Goal: Task Accomplishment & Management: Complete application form

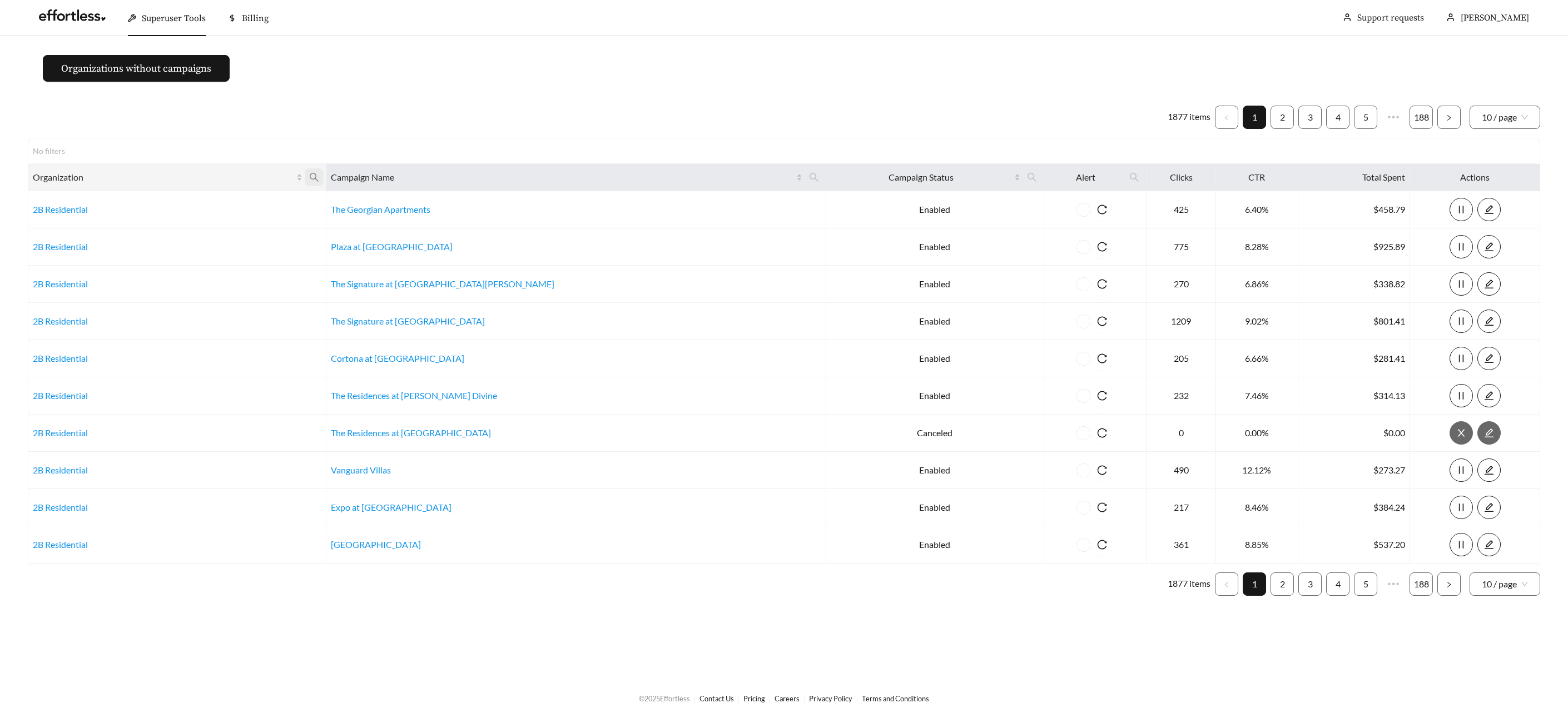
click at [319, 177] on icon "search" at bounding box center [314, 177] width 10 height 10
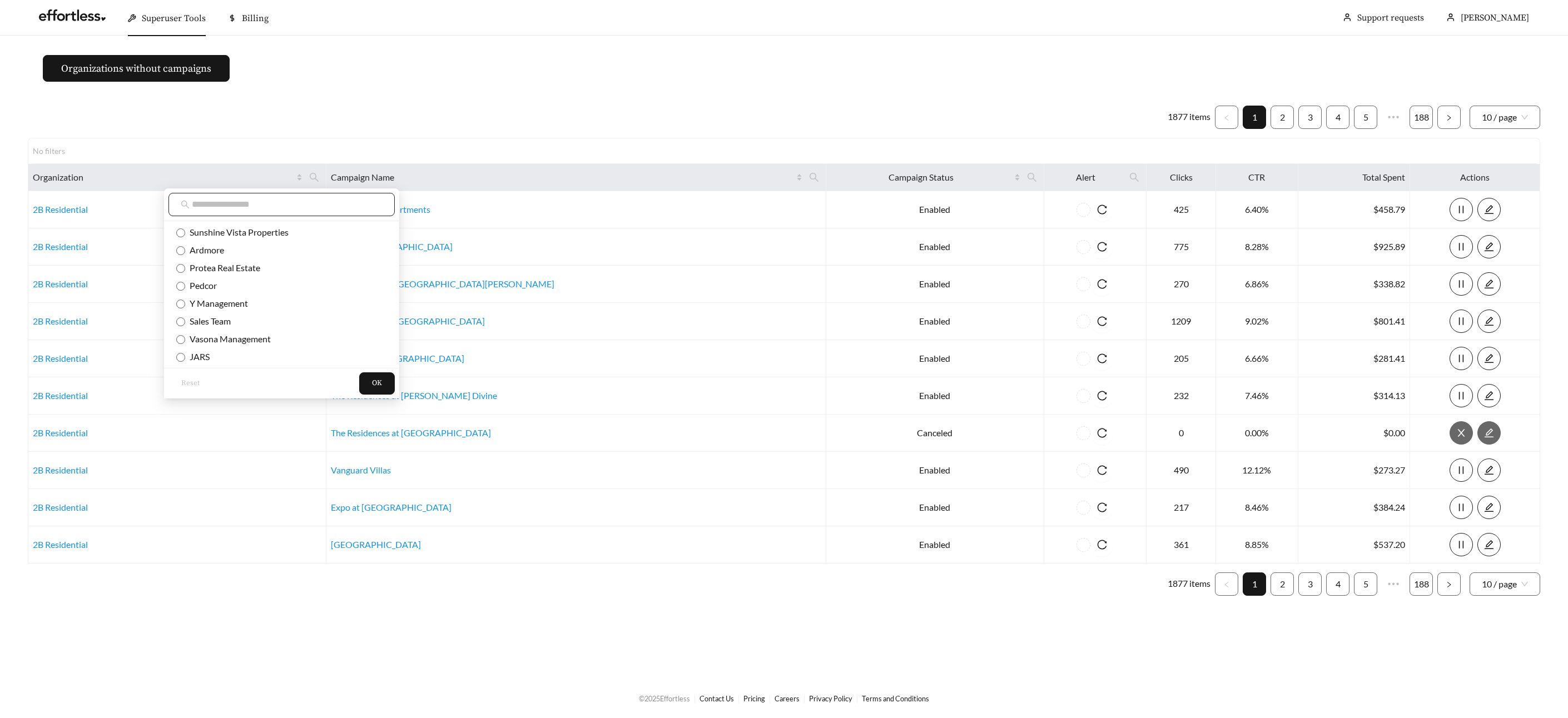
click at [312, 204] on input "text" at bounding box center [287, 205] width 191 height 14
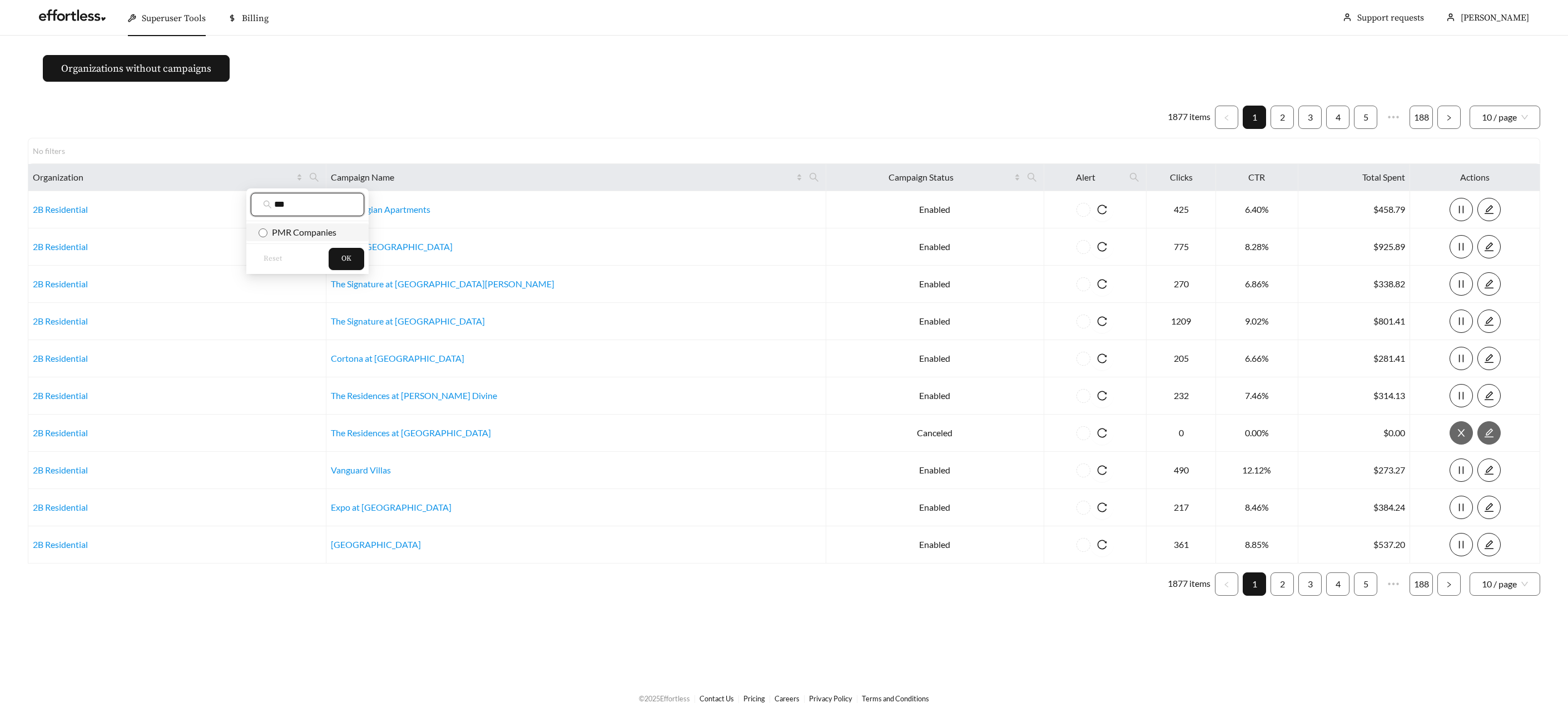
type input "***"
drag, startPoint x: 312, startPoint y: 234, endPoint x: 331, endPoint y: 251, distance: 25.5
click at [312, 235] on span "PMR Companies" at bounding box center [302, 232] width 69 height 11
drag, startPoint x: 346, startPoint y: 258, endPoint x: 412, endPoint y: 235, distance: 69.9
click at [346, 258] on span "OK" at bounding box center [346, 258] width 10 height 11
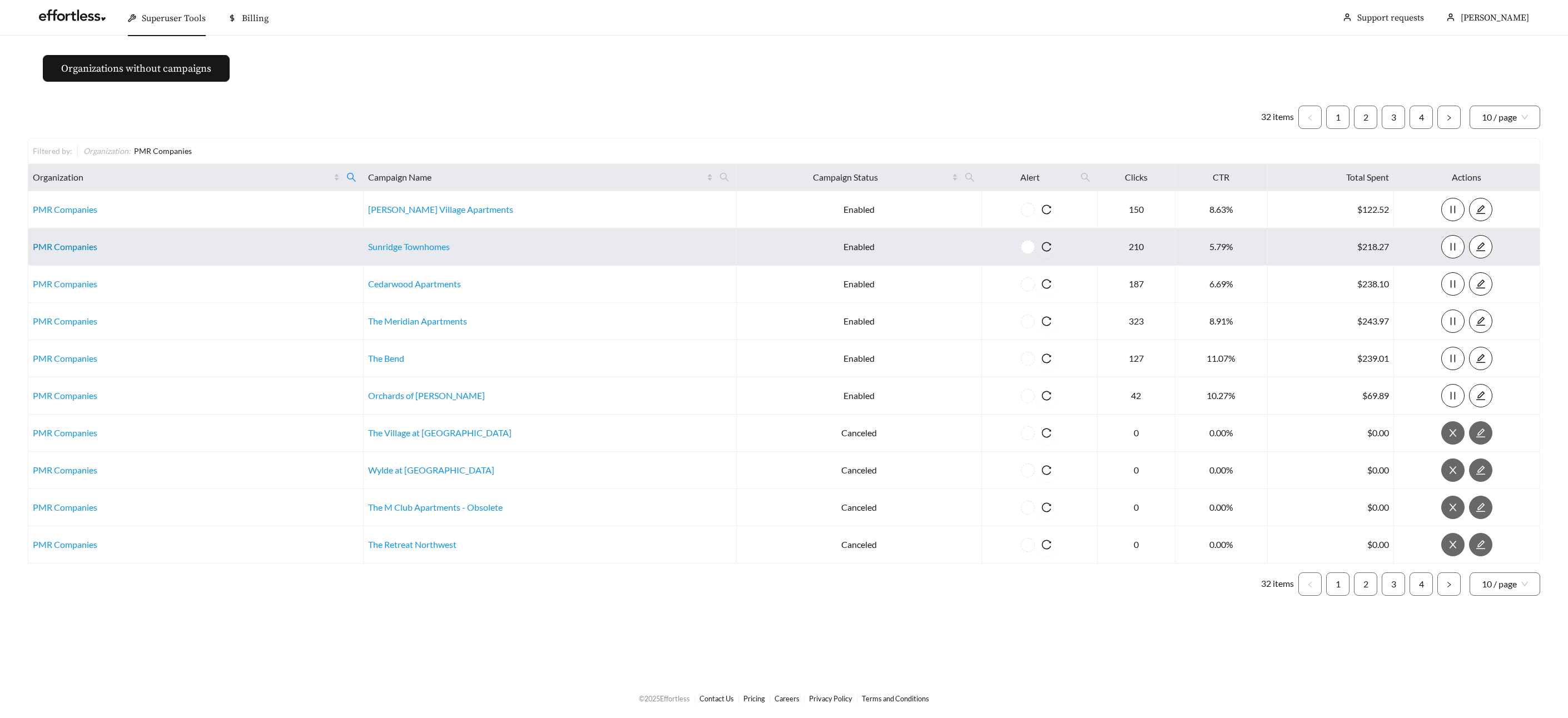
click at [45, 246] on link "PMR Companies" at bounding box center [65, 246] width 65 height 11
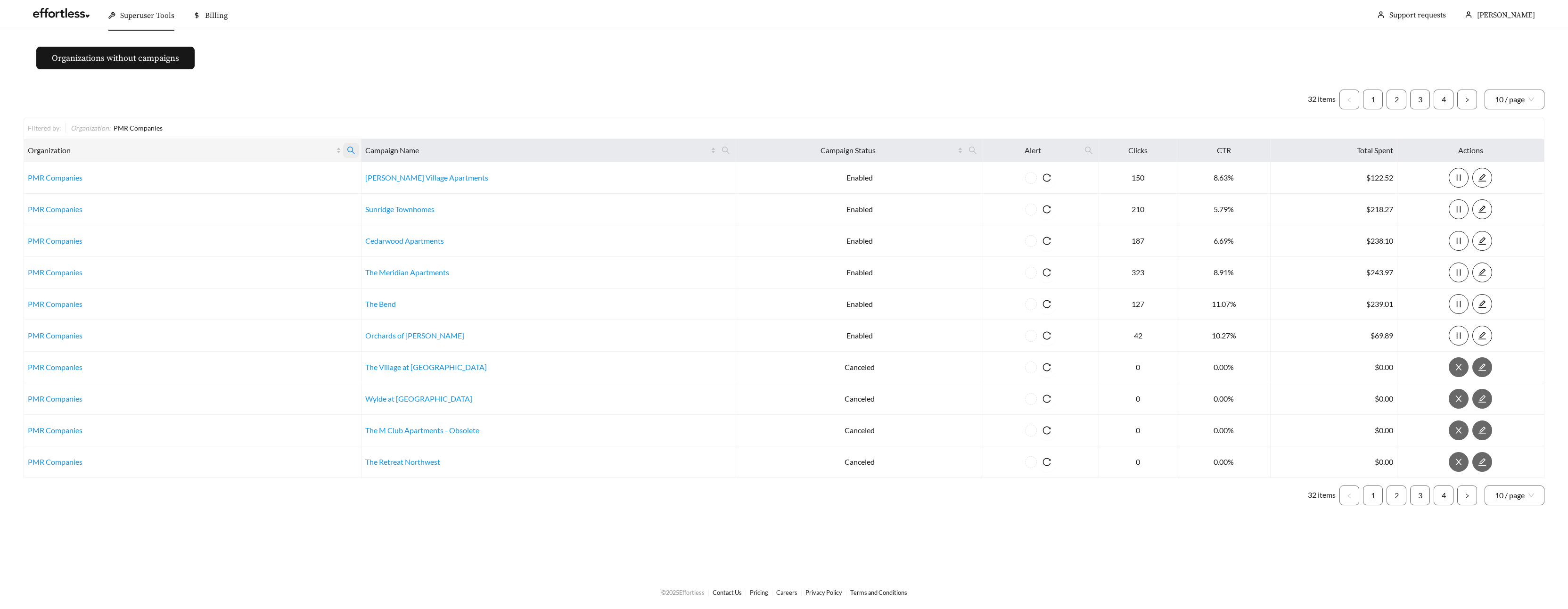
click at [355, 149] on icon "search" at bounding box center [351, 150] width 9 height 9
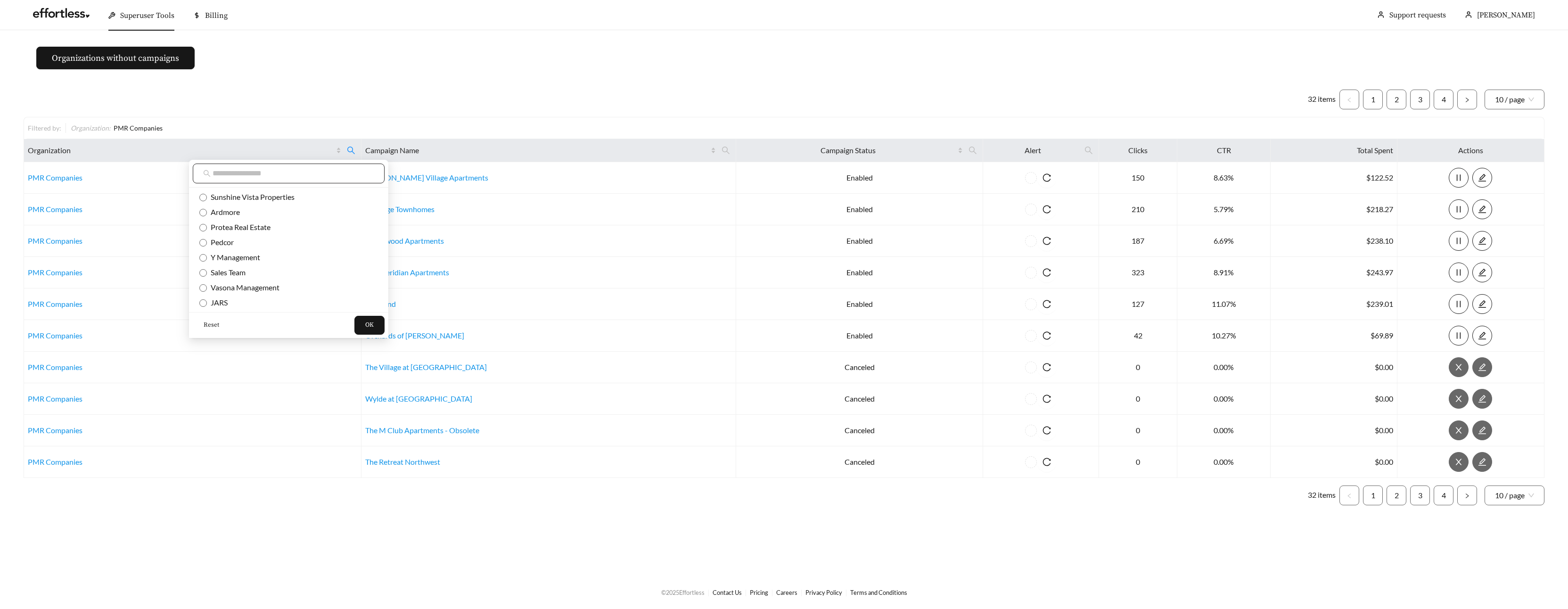
click at [278, 177] on input "text" at bounding box center [293, 174] width 162 height 12
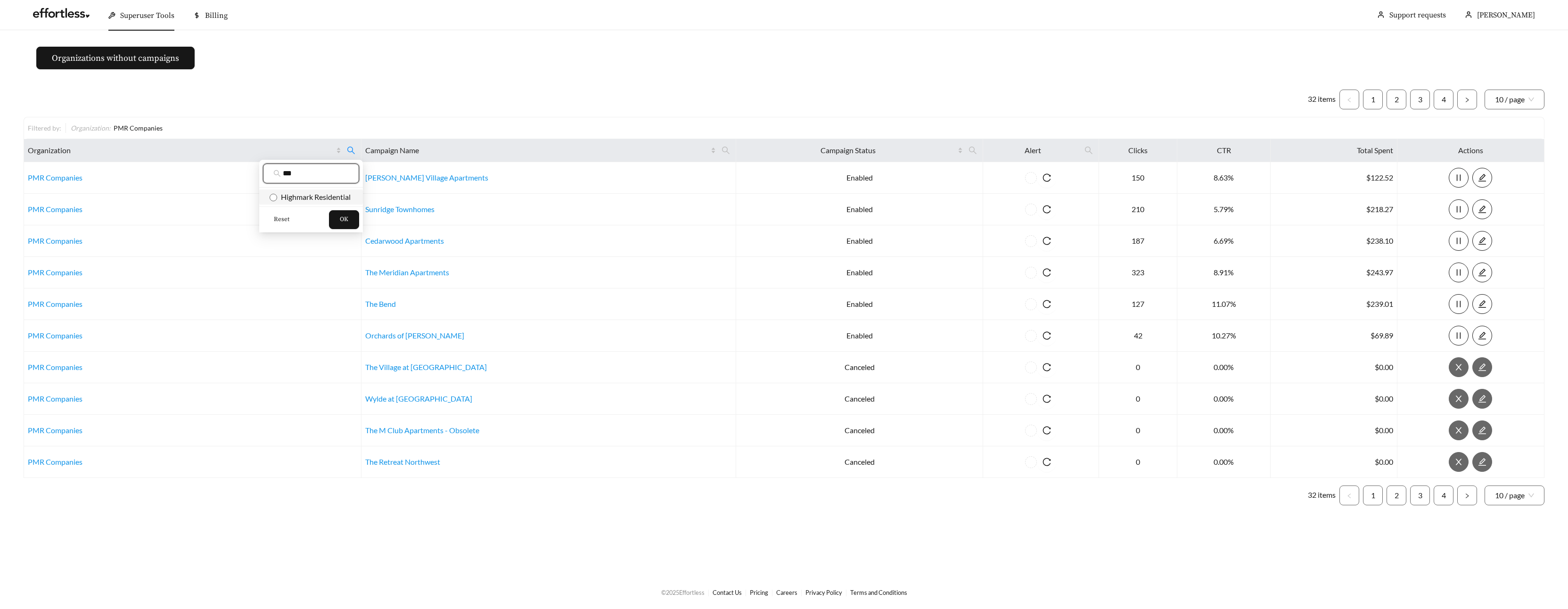
type input "***"
click at [321, 193] on span "Highmark Residential" at bounding box center [313, 197] width 74 height 9
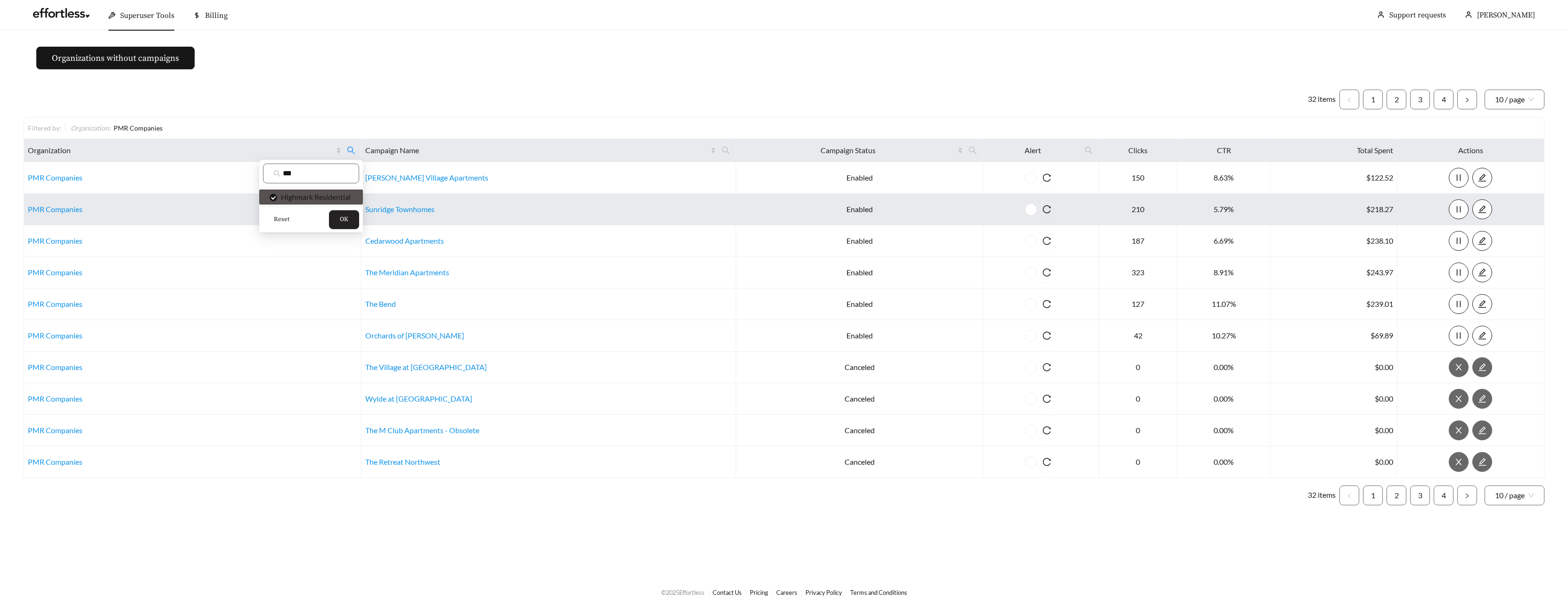
drag, startPoint x: 349, startPoint y: 225, endPoint x: 359, endPoint y: 220, distance: 11.2
click at [349, 225] on button "OK" at bounding box center [344, 219] width 30 height 19
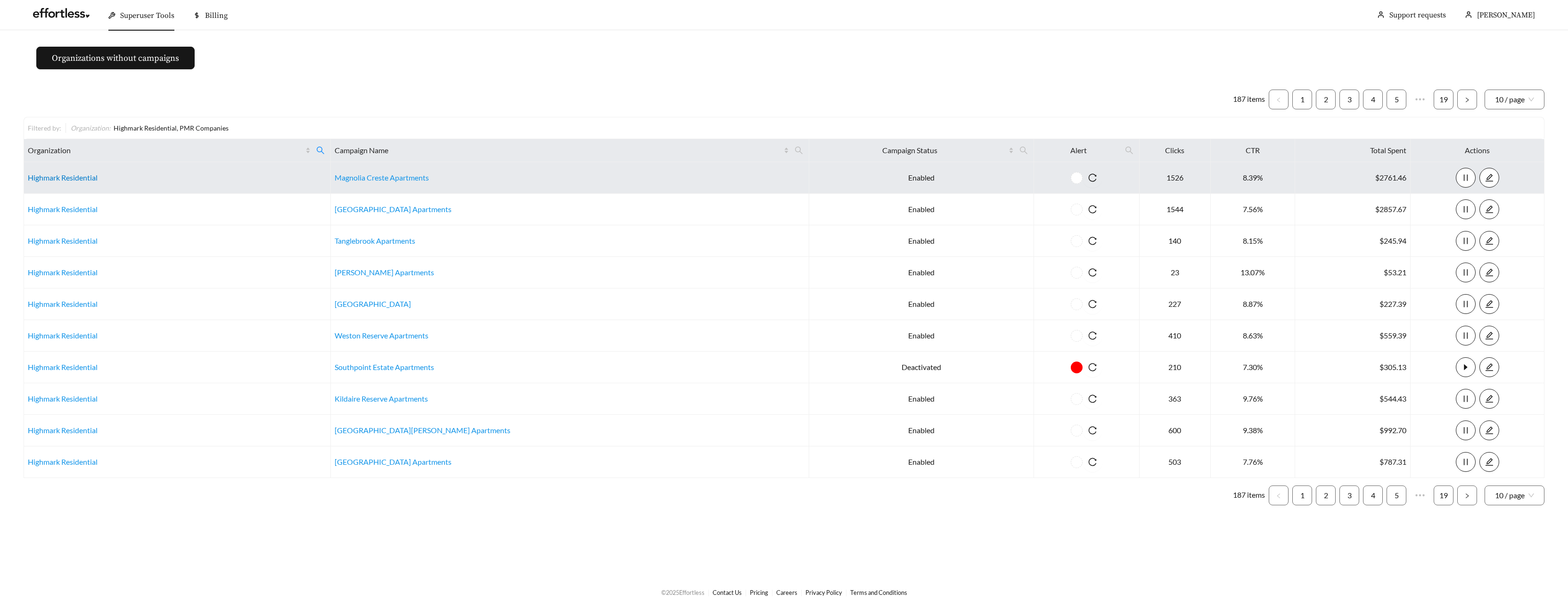
click at [49, 179] on link "Highmark Residential" at bounding box center [63, 177] width 70 height 9
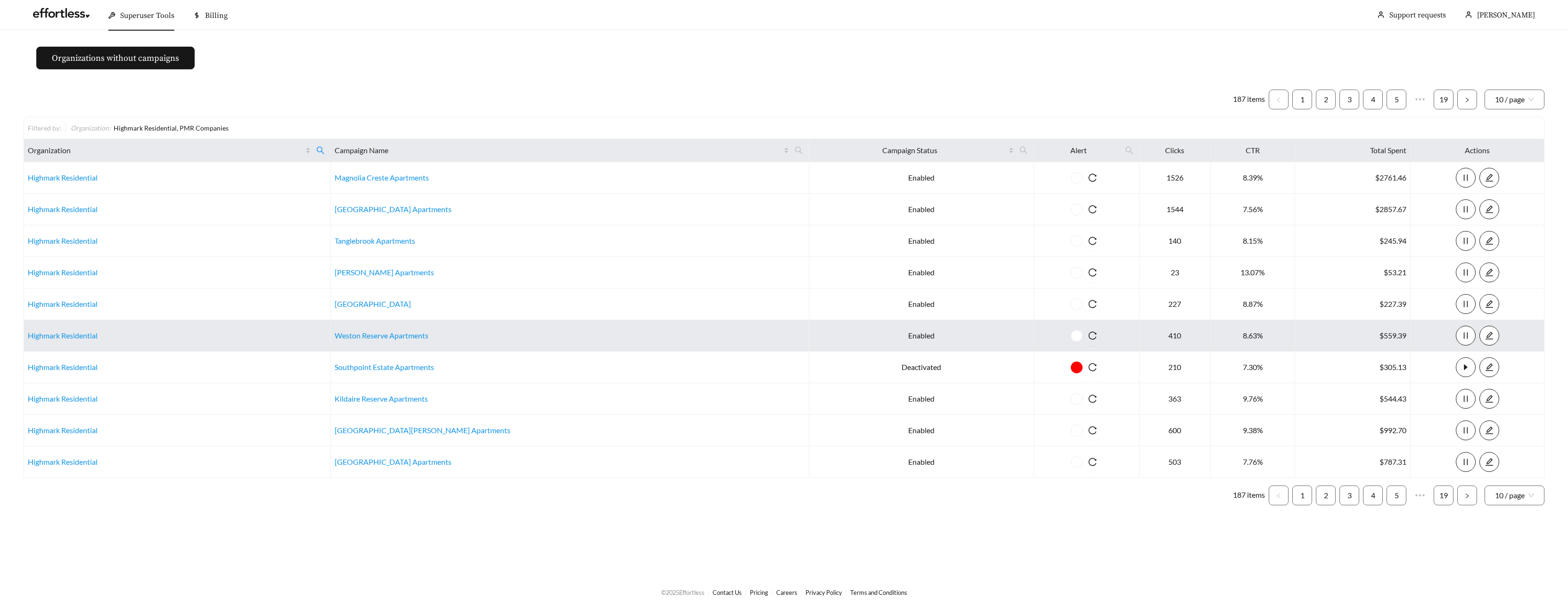
click at [429, 339] on link "Weston Reserve Apartments" at bounding box center [382, 336] width 94 height 9
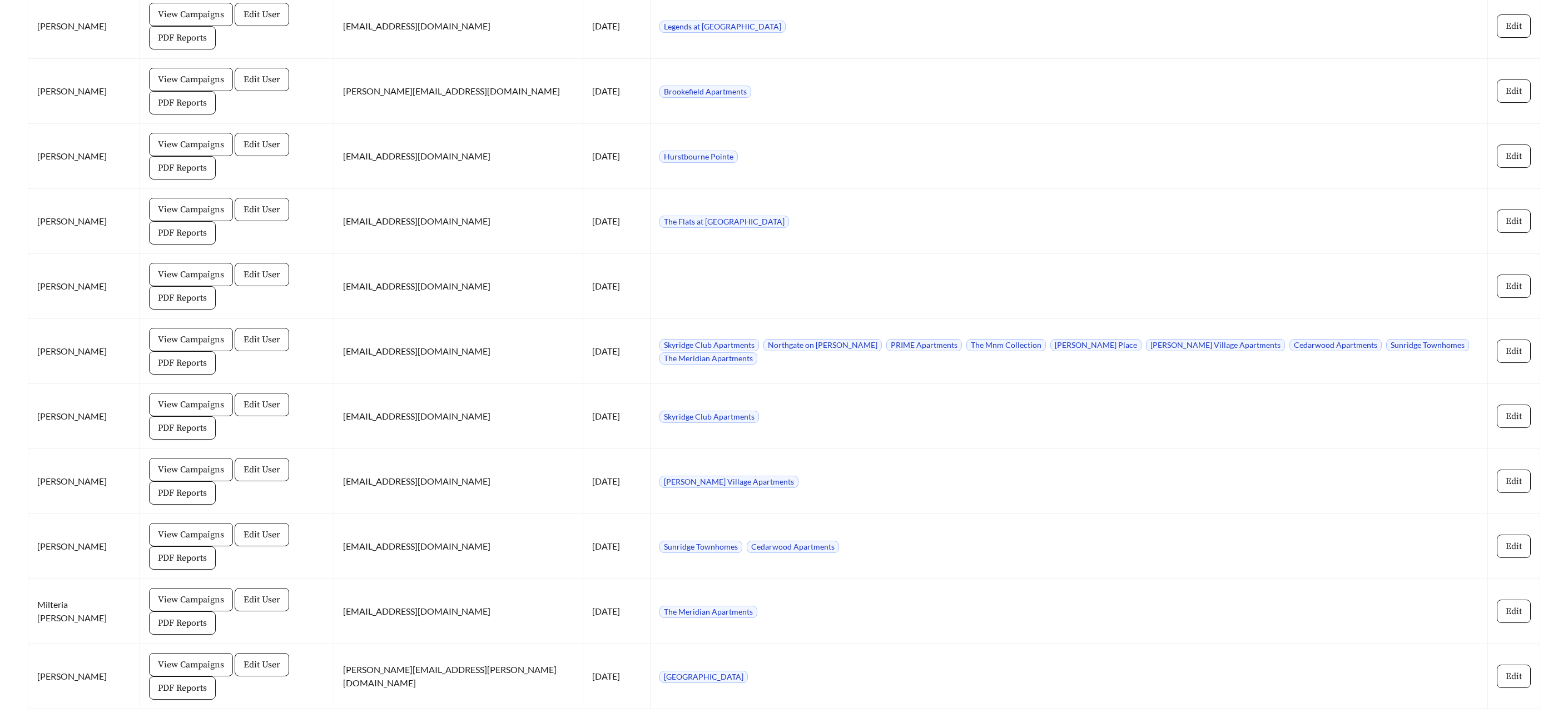
scroll to position [2681, 0]
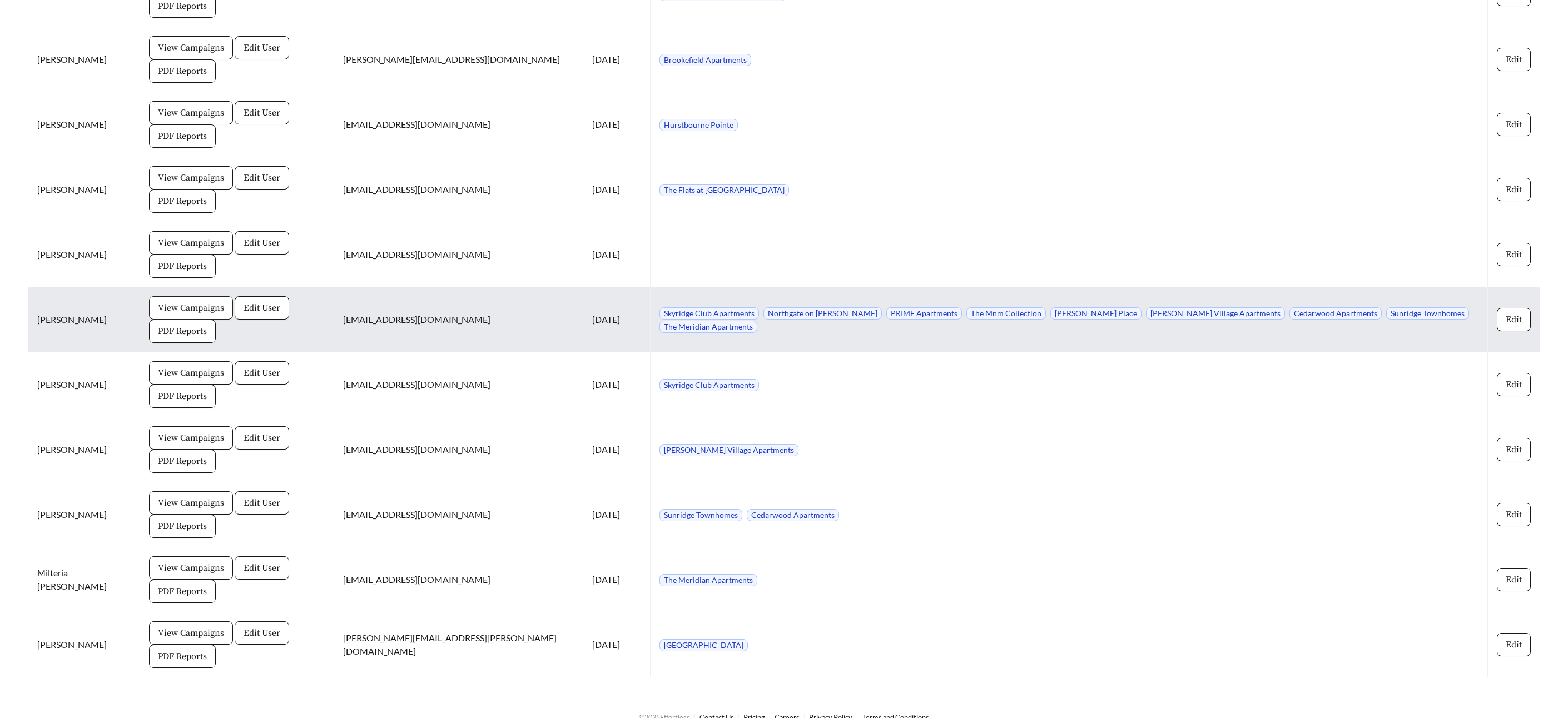
click at [166, 307] on span "View Campaigns" at bounding box center [191, 308] width 66 height 14
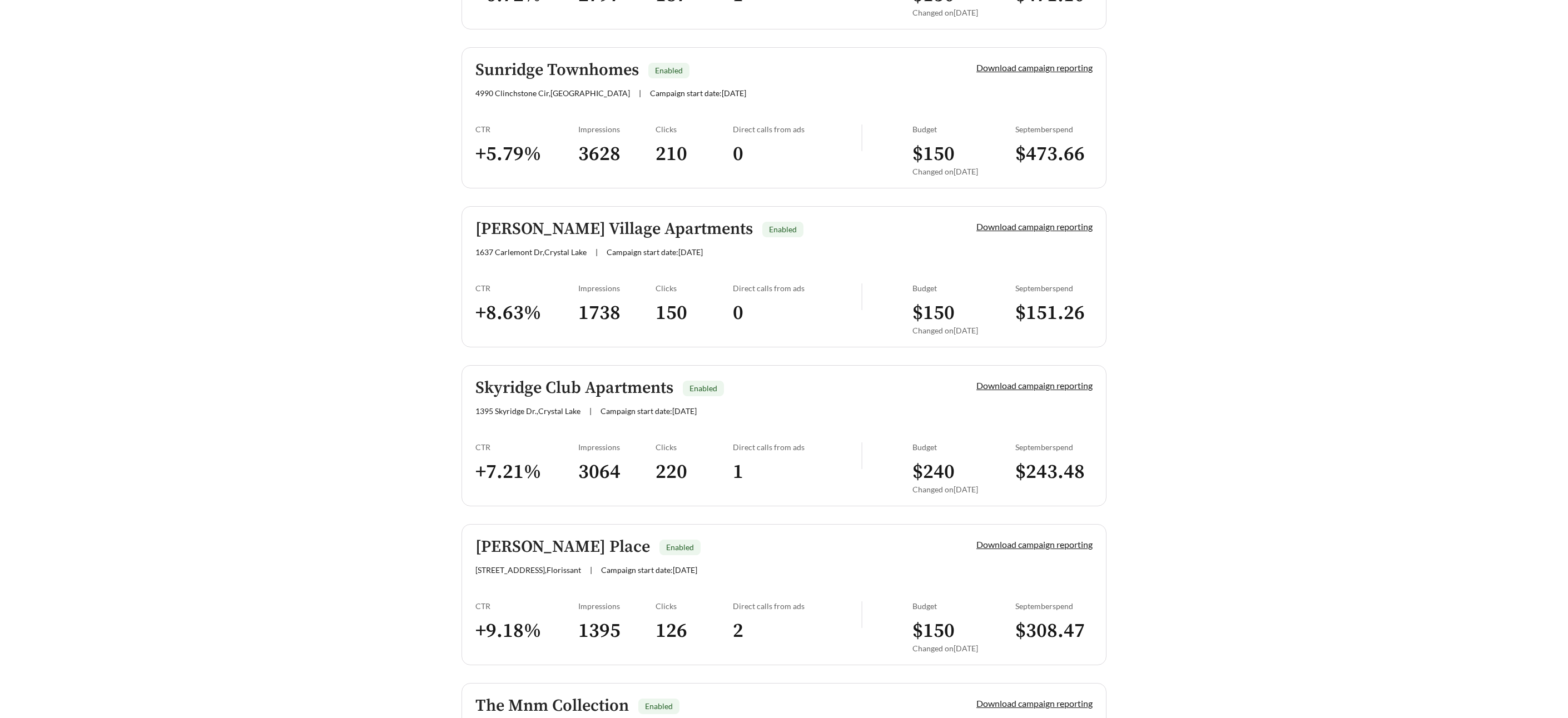
scroll to position [651, 0]
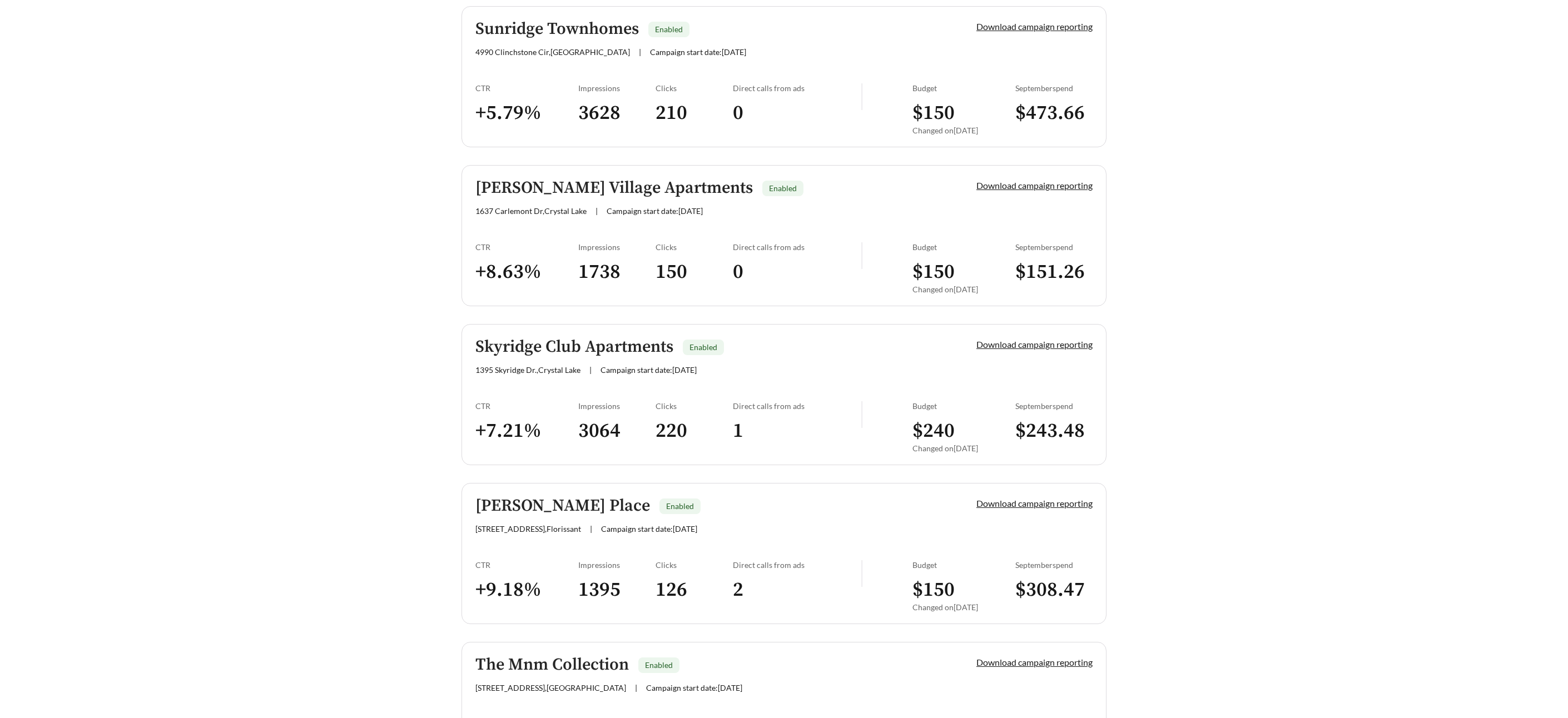
click at [577, 355] on h5 "Skyridge Club Apartments" at bounding box center [575, 348] width 198 height 19
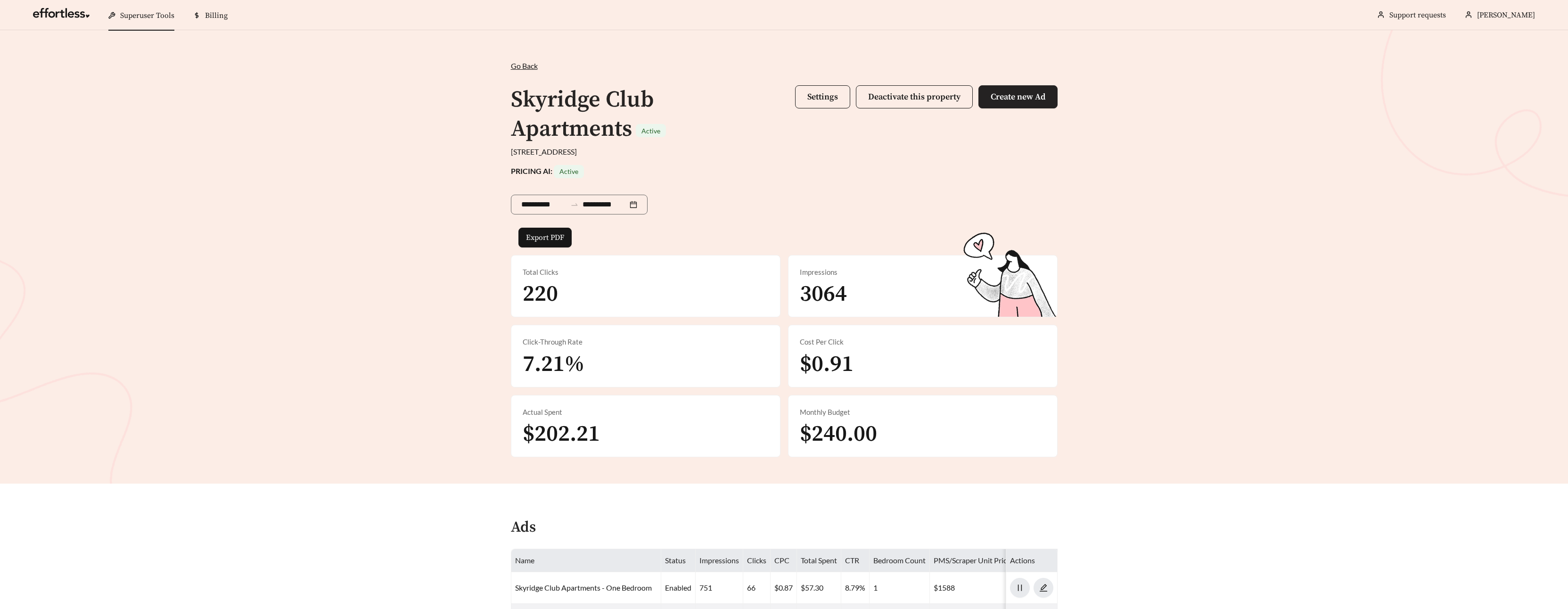
click at [1004, 94] on span "Create new Ad" at bounding box center [1018, 97] width 55 height 11
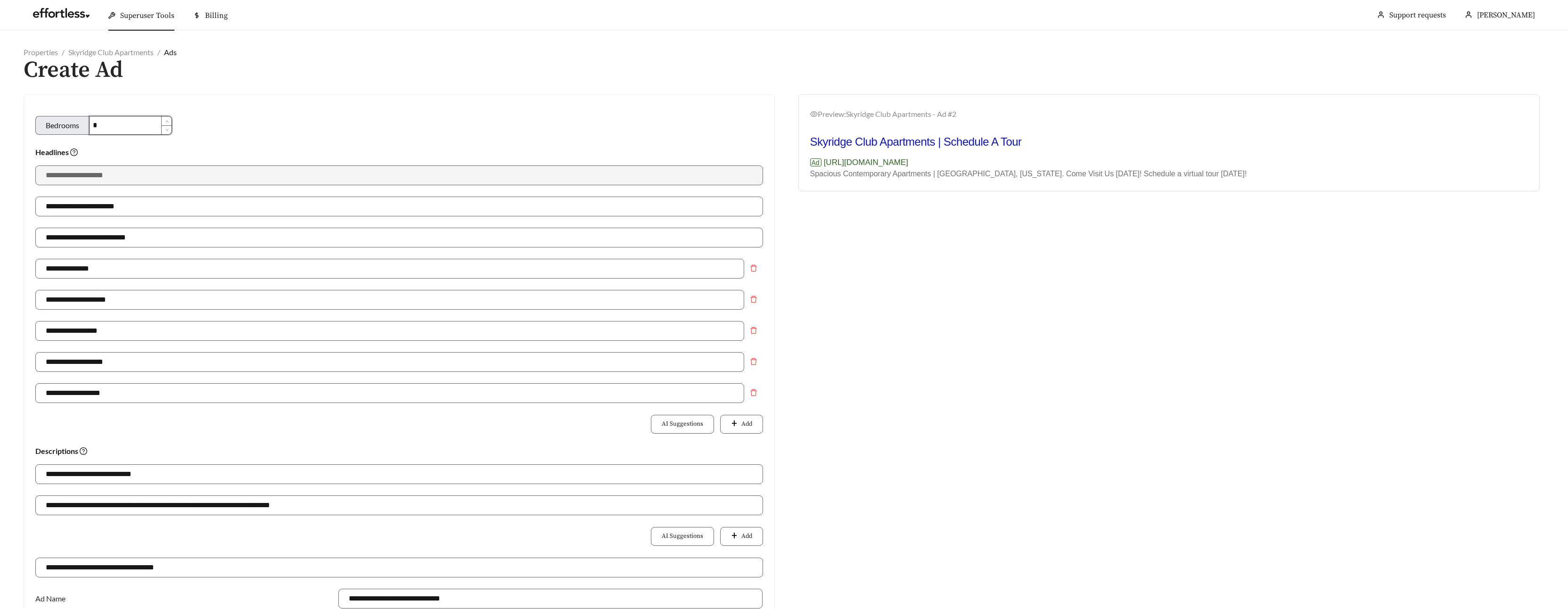
drag, startPoint x: 91, startPoint y: 124, endPoint x: 80, endPoint y: 123, distance: 11.0
click at [80, 124] on div "Bedrooms *" at bounding box center [103, 125] width 137 height 19
type input "**********"
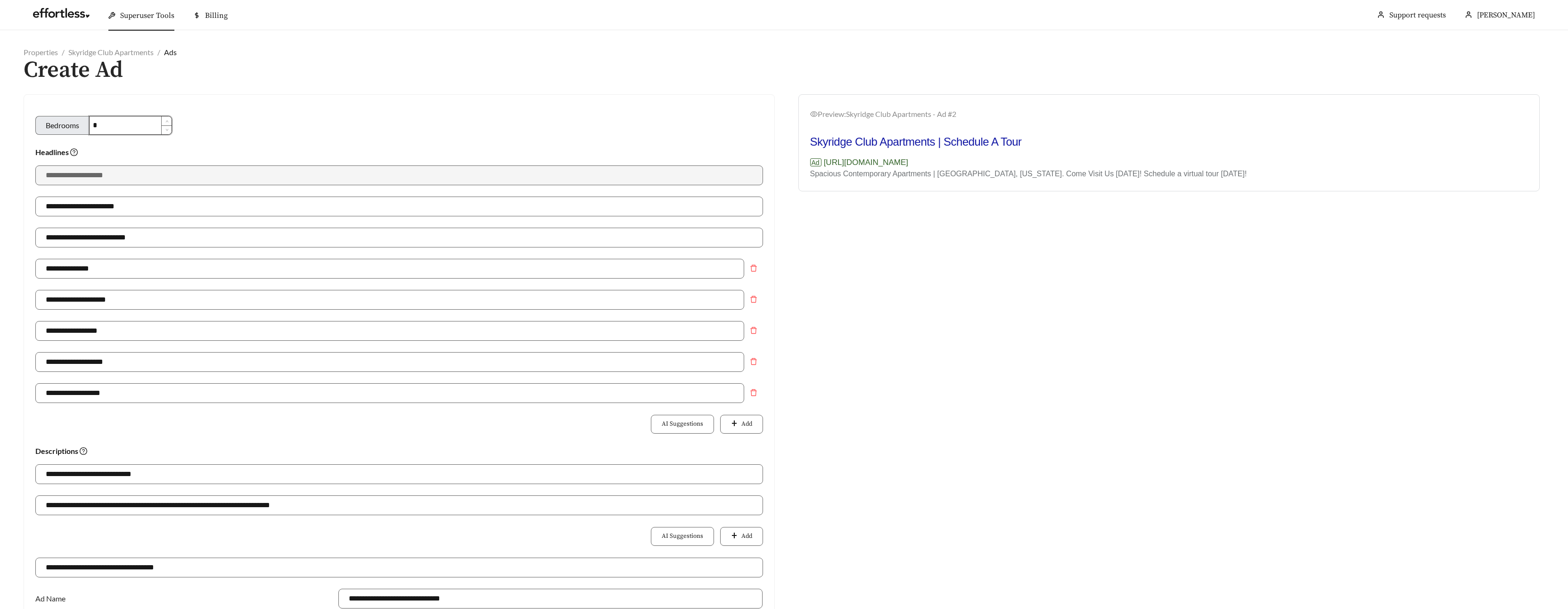
type input "**********"
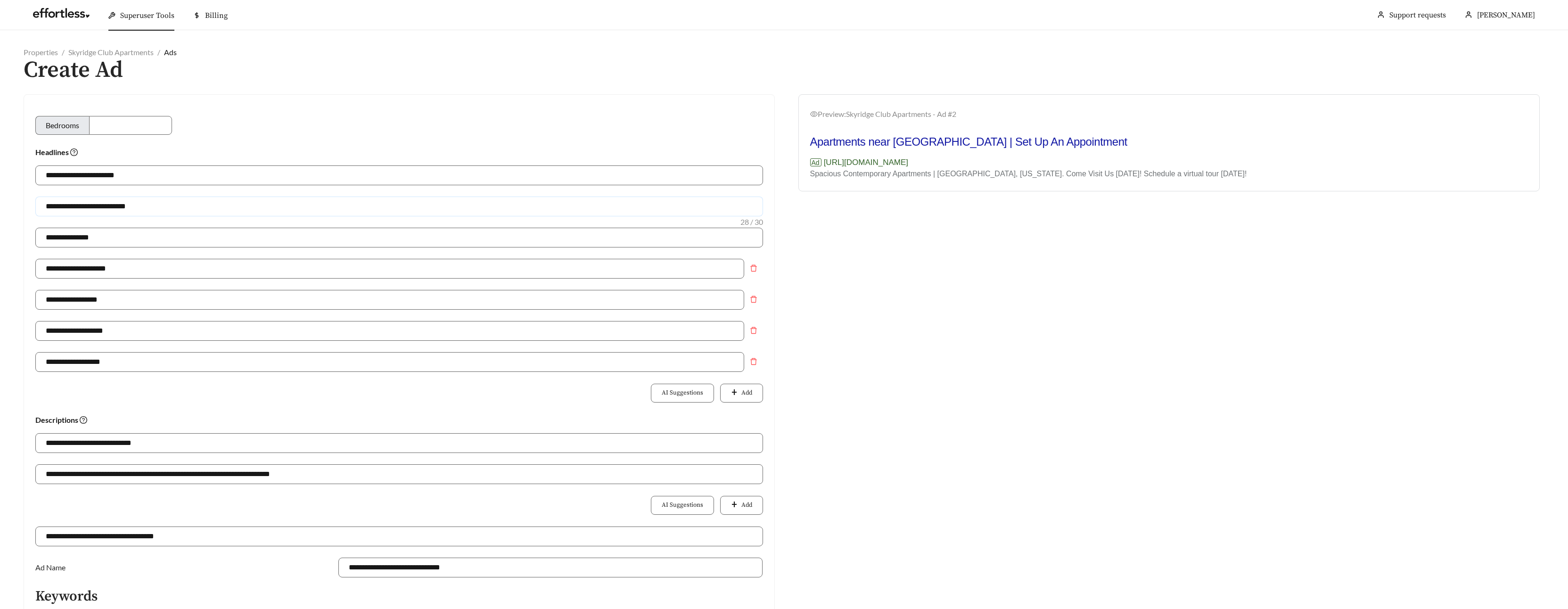
drag, startPoint x: 100, startPoint y: 206, endPoint x: 87, endPoint y: 207, distance: 13.0
click at [87, 207] on input "**********" at bounding box center [399, 206] width 727 height 20
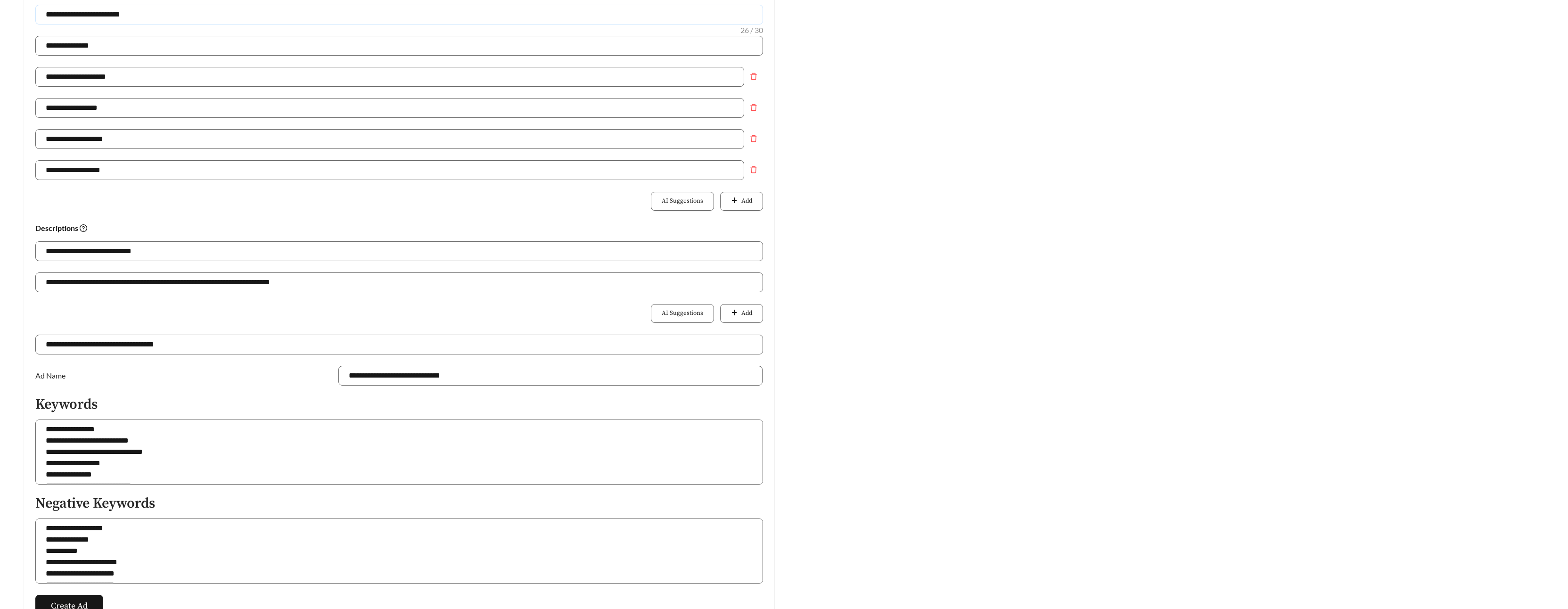
scroll to position [200, 0]
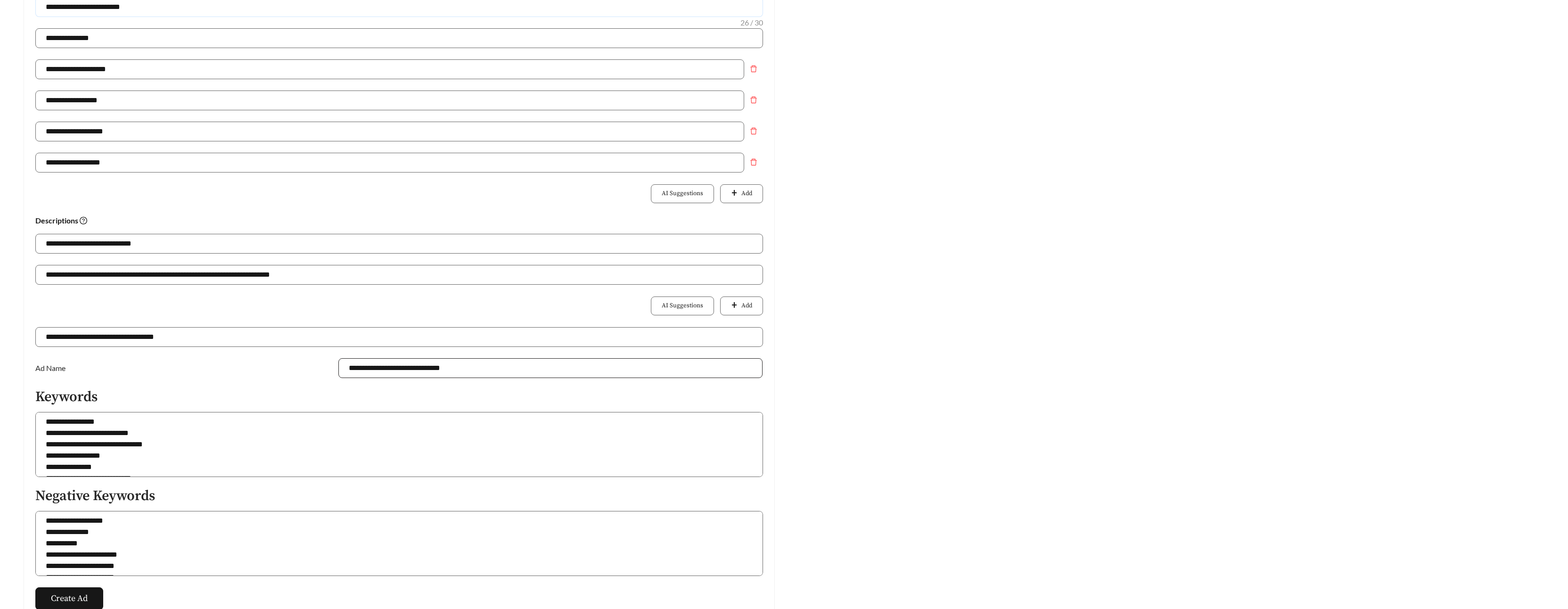
type input "**********"
drag, startPoint x: 462, startPoint y: 368, endPoint x: 440, endPoint y: 368, distance: 22.0
click at [440, 368] on input "**********" at bounding box center [550, 368] width 424 height 20
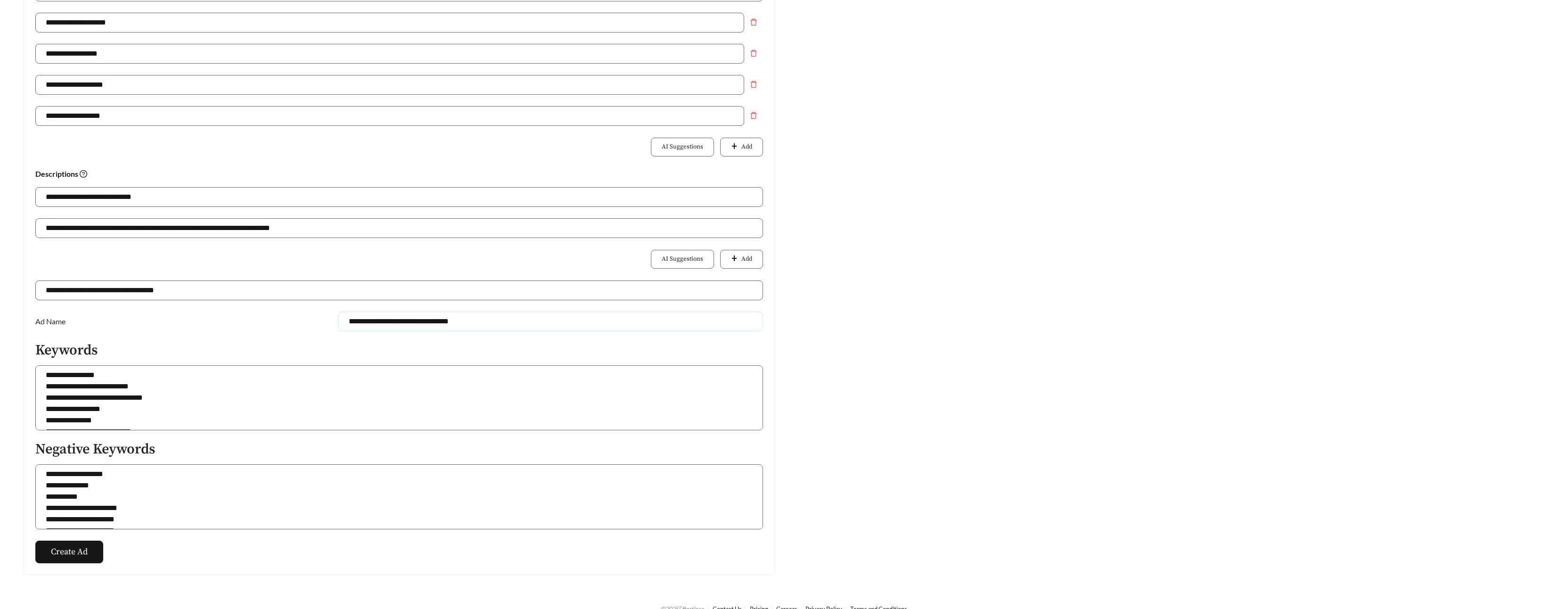
scroll to position [262, 0]
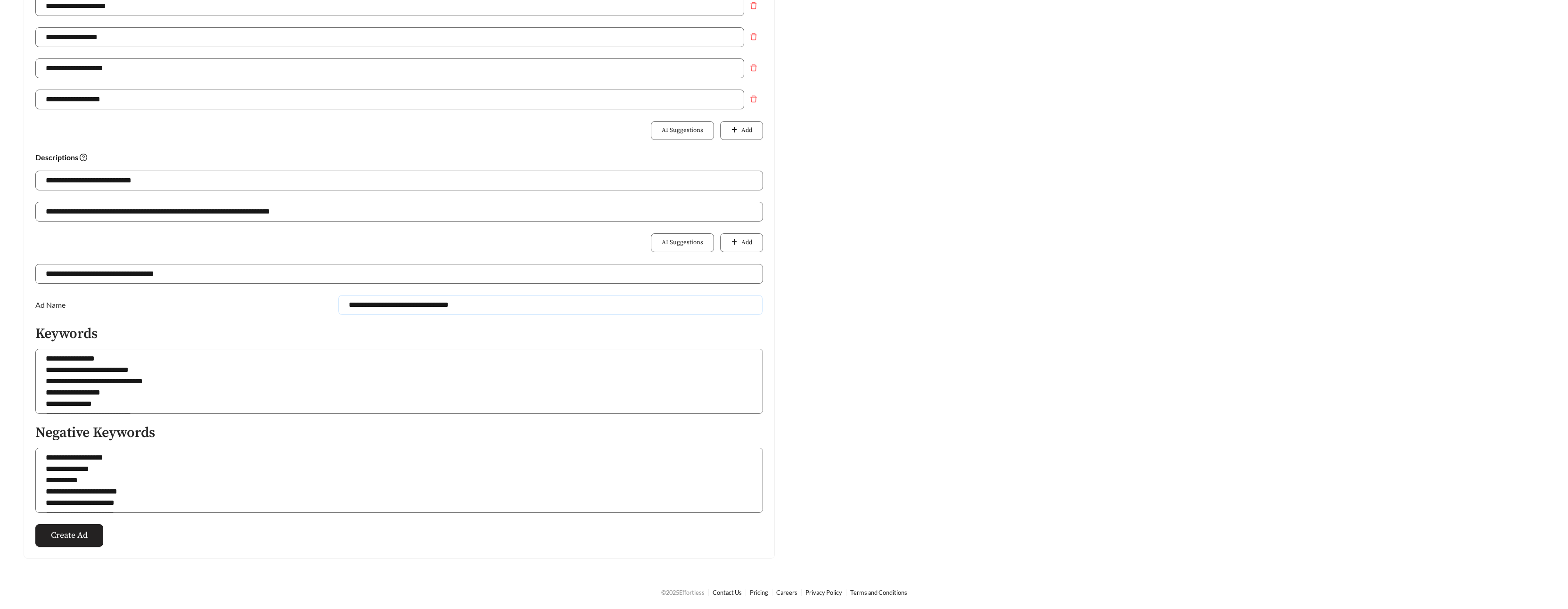
type input "**********"
click at [53, 533] on span "Create Ad" at bounding box center [69, 535] width 37 height 13
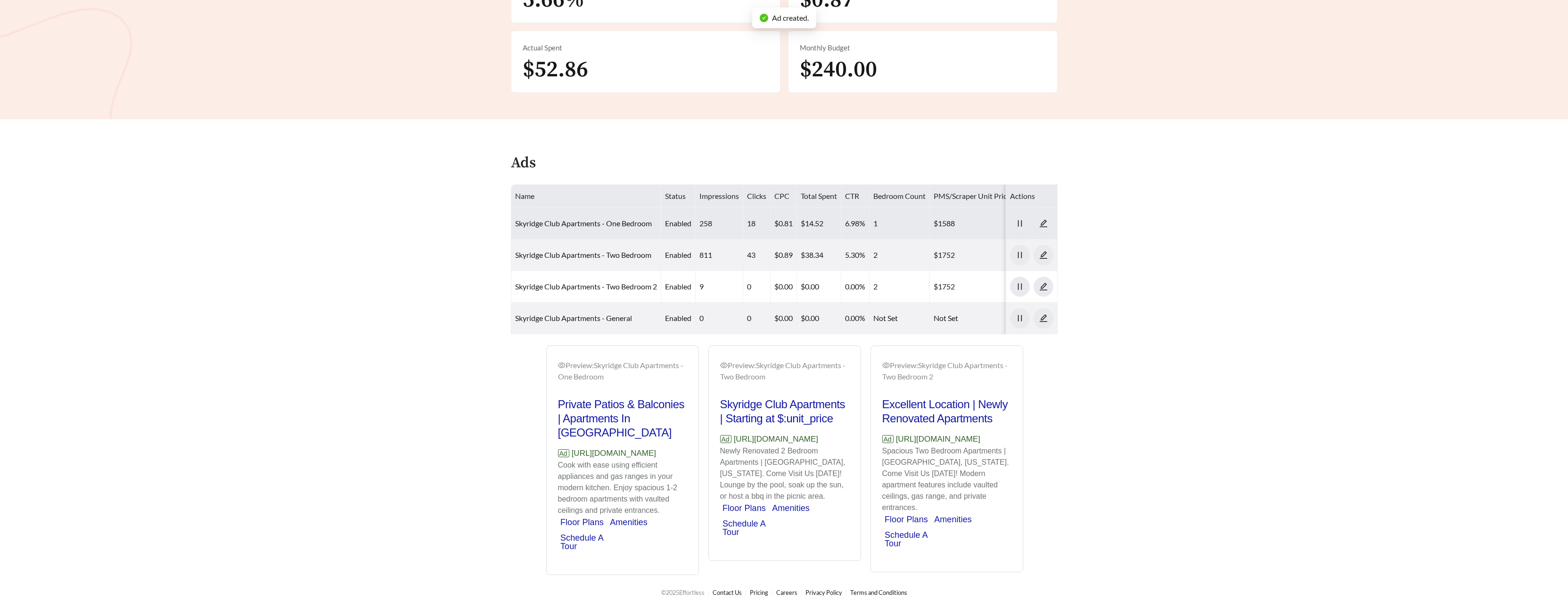
scroll to position [389, 0]
click at [1024, 219] on span "pause" at bounding box center [1020, 224] width 19 height 9
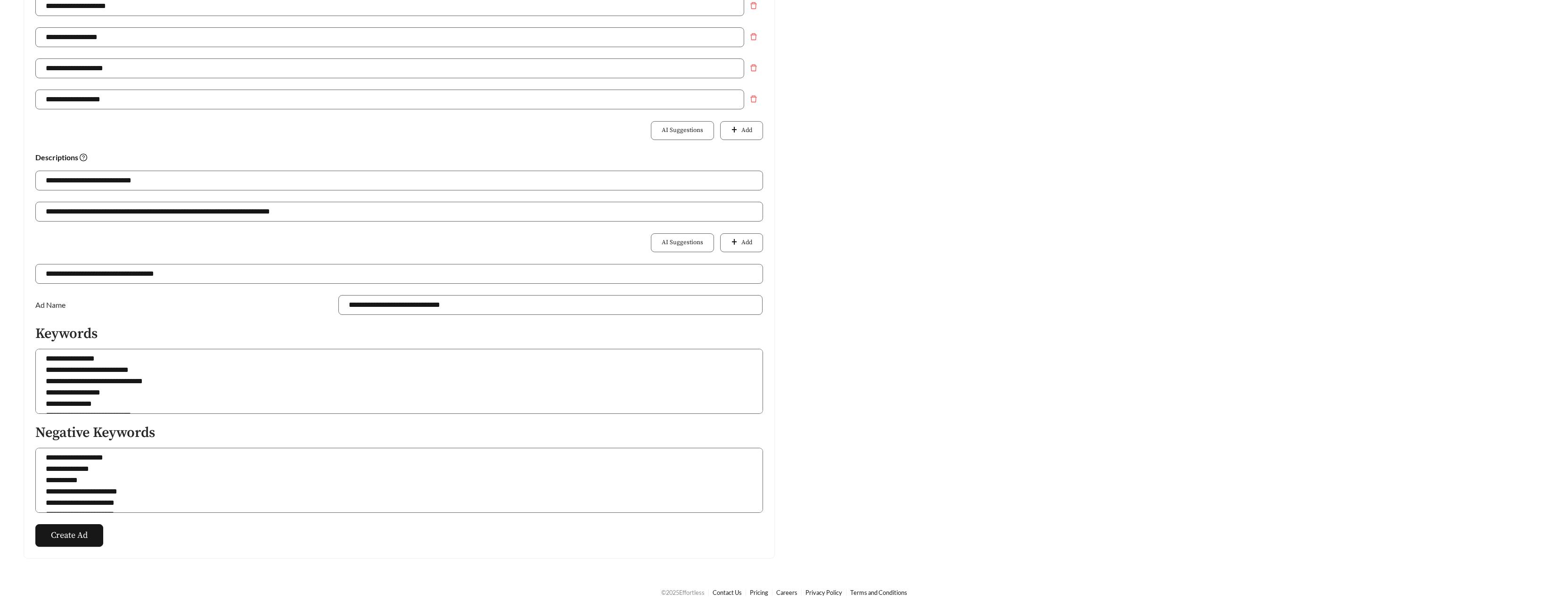
scroll to position [262, 0]
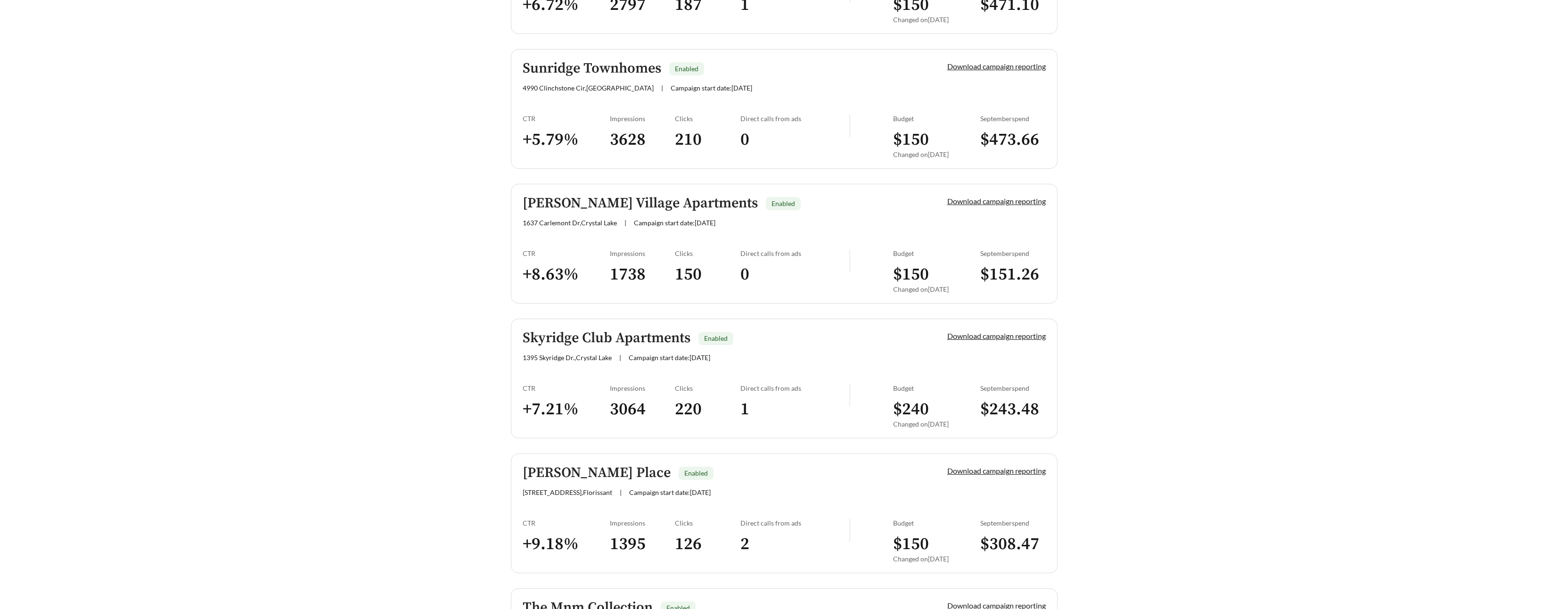
scroll to position [513, 0]
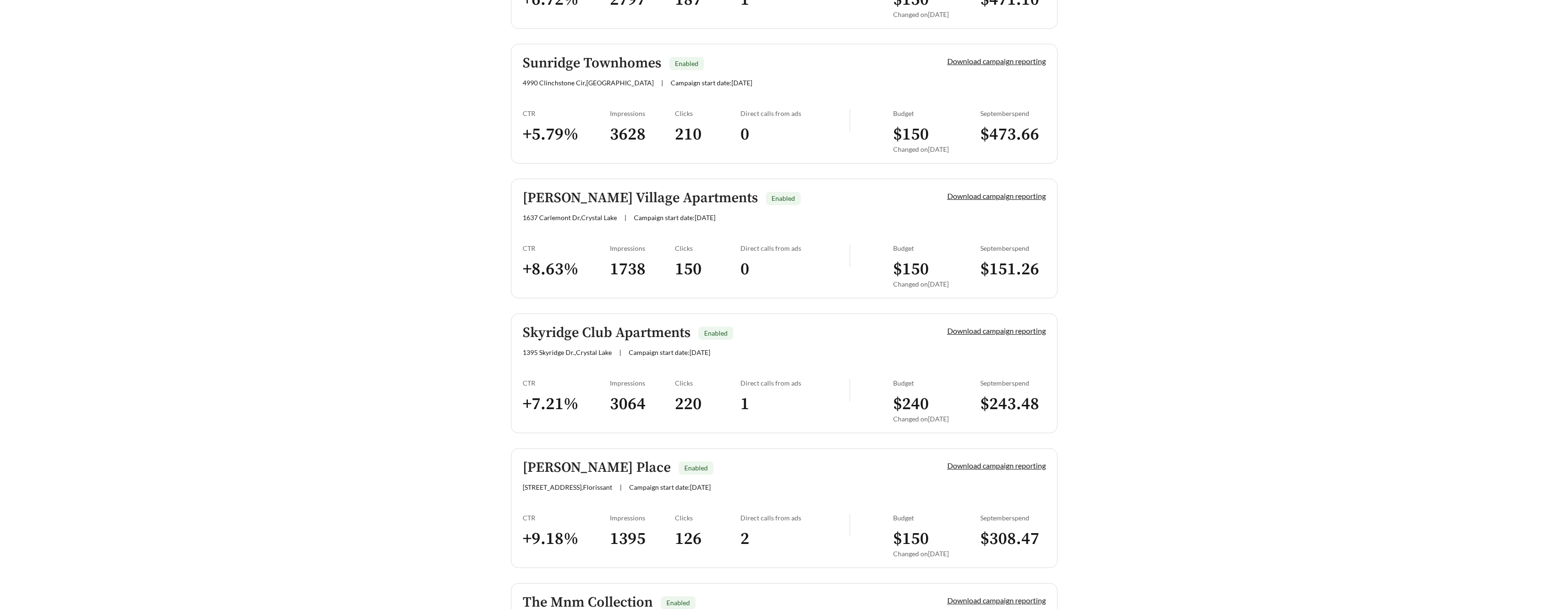
click at [561, 187] on link "Randall Village Apartments Enabled 1637 Carlemont Dr , Crystal Lake | Campaign …" at bounding box center [784, 238] width 547 height 120
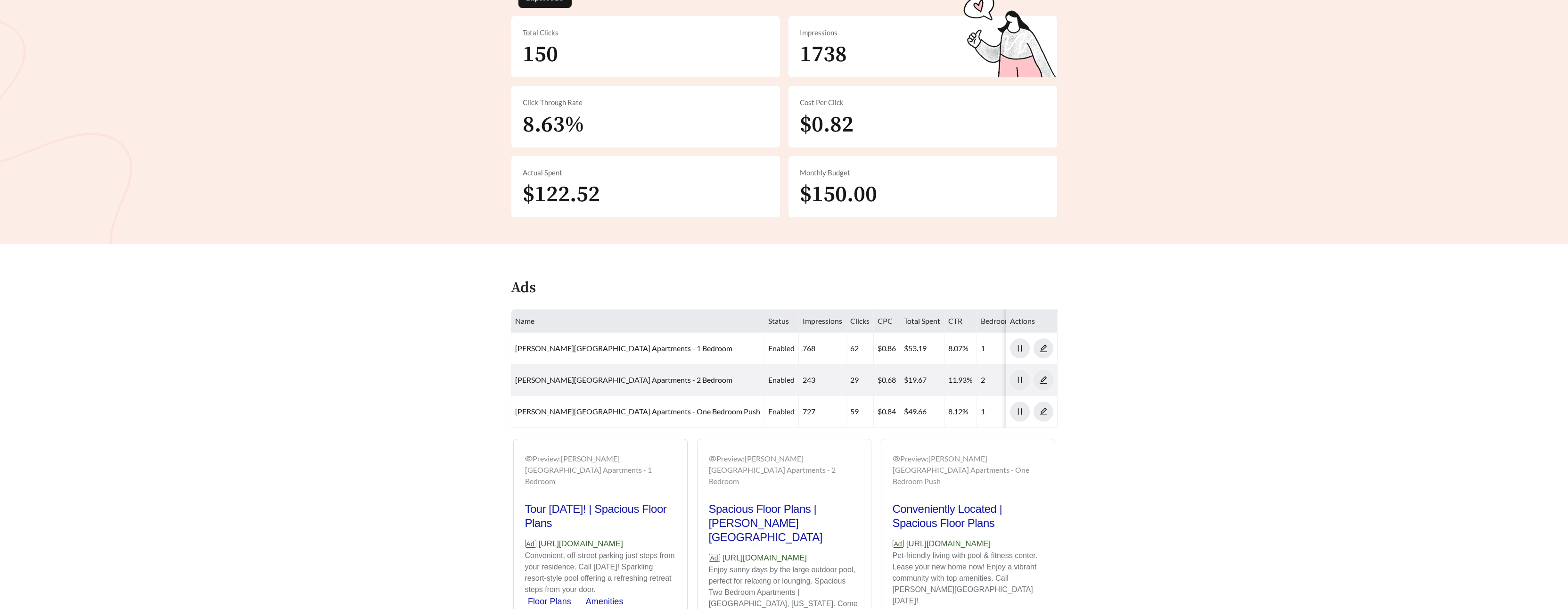
scroll to position [323, 0]
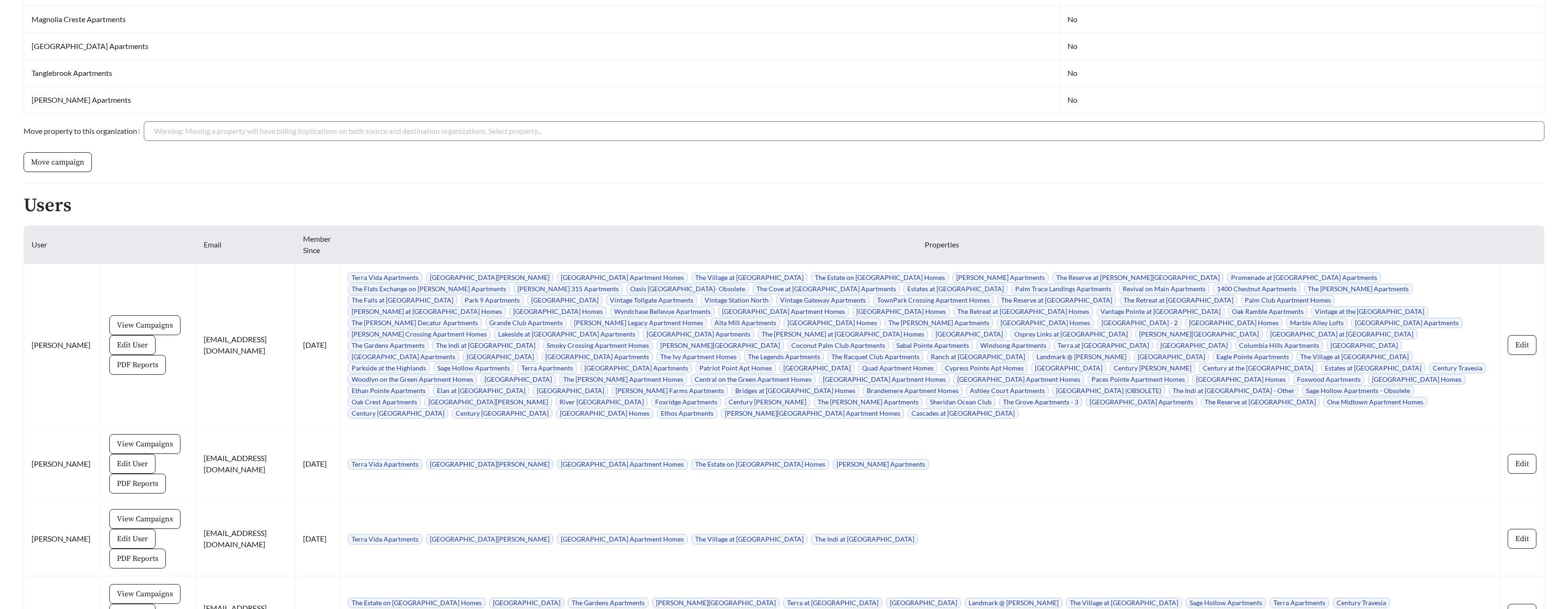
scroll to position [4339, 0]
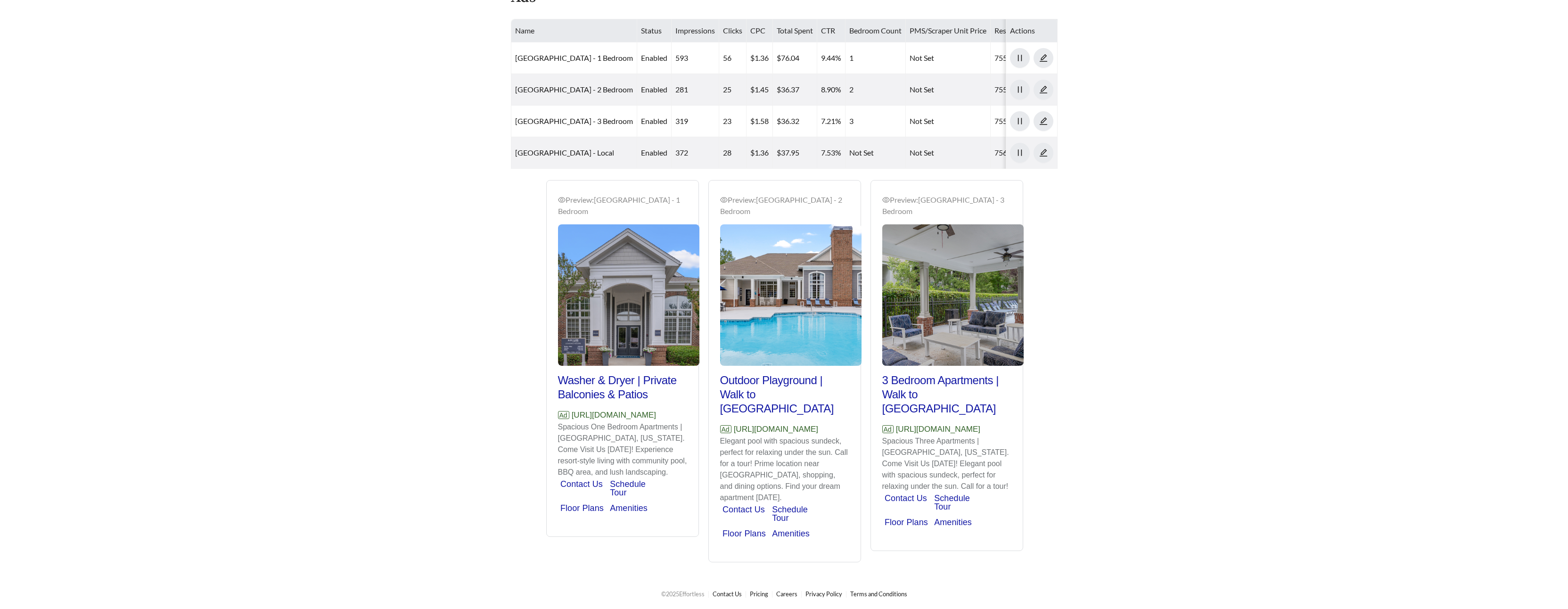
scroll to position [0, 1]
